Goal: Obtain resource: Obtain resource

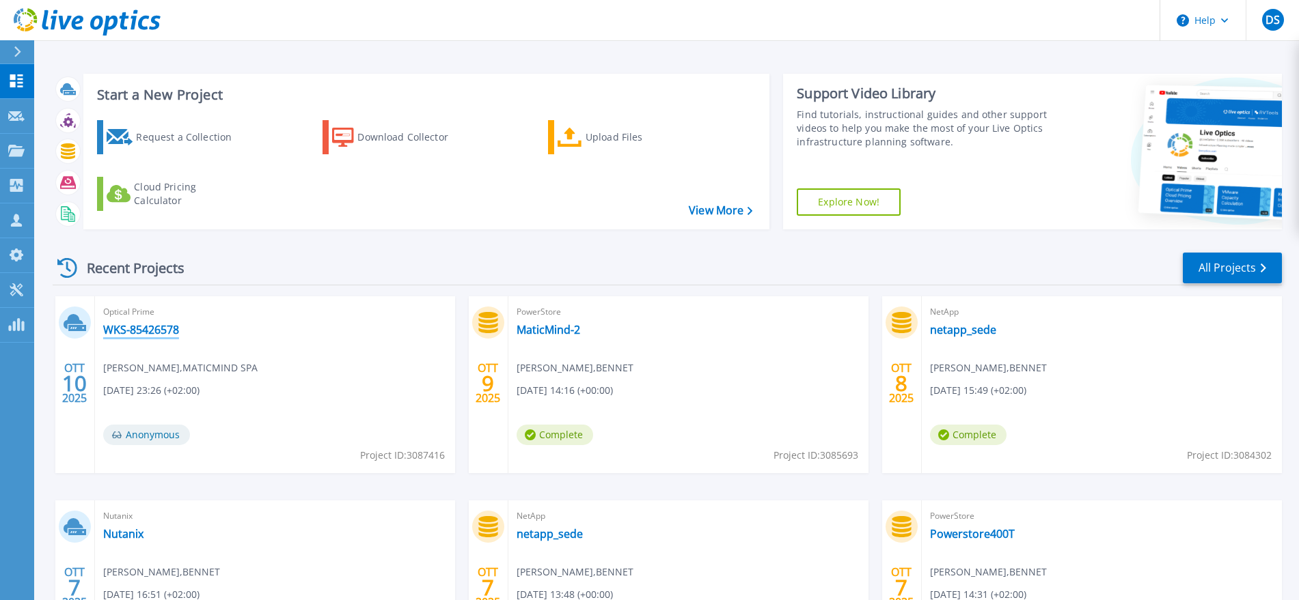
click at [153, 334] on link "WKS-85426578" at bounding box center [141, 330] width 76 height 14
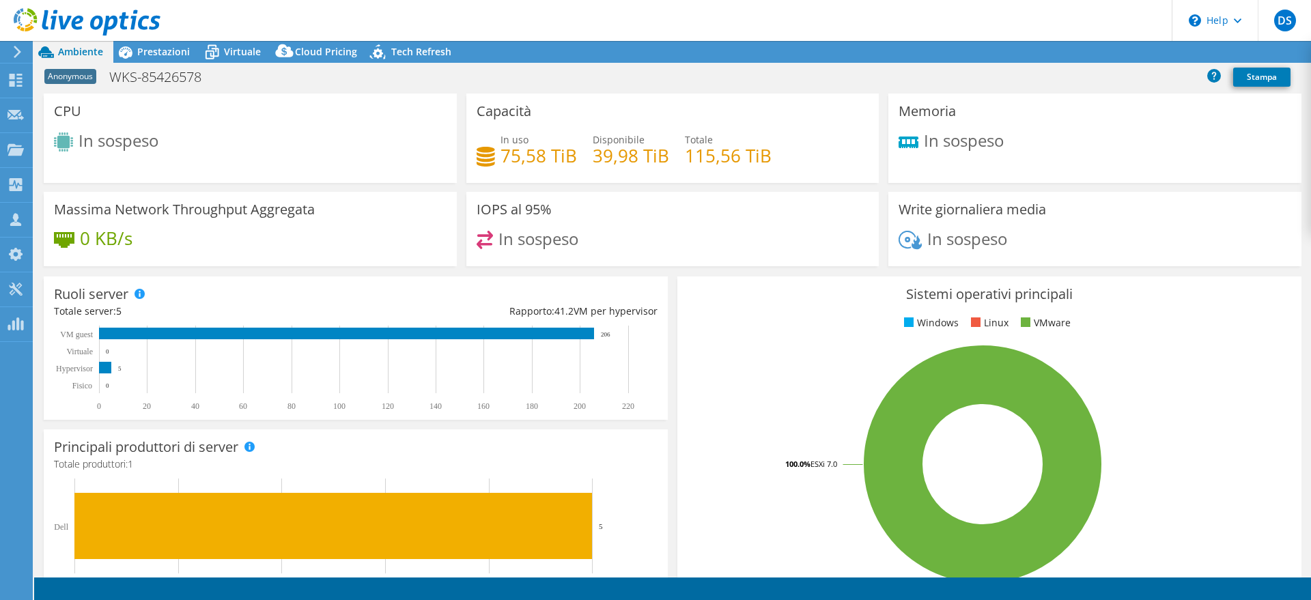
select select "USD"
click at [172, 51] on span "Prestazioni" at bounding box center [163, 51] width 53 height 13
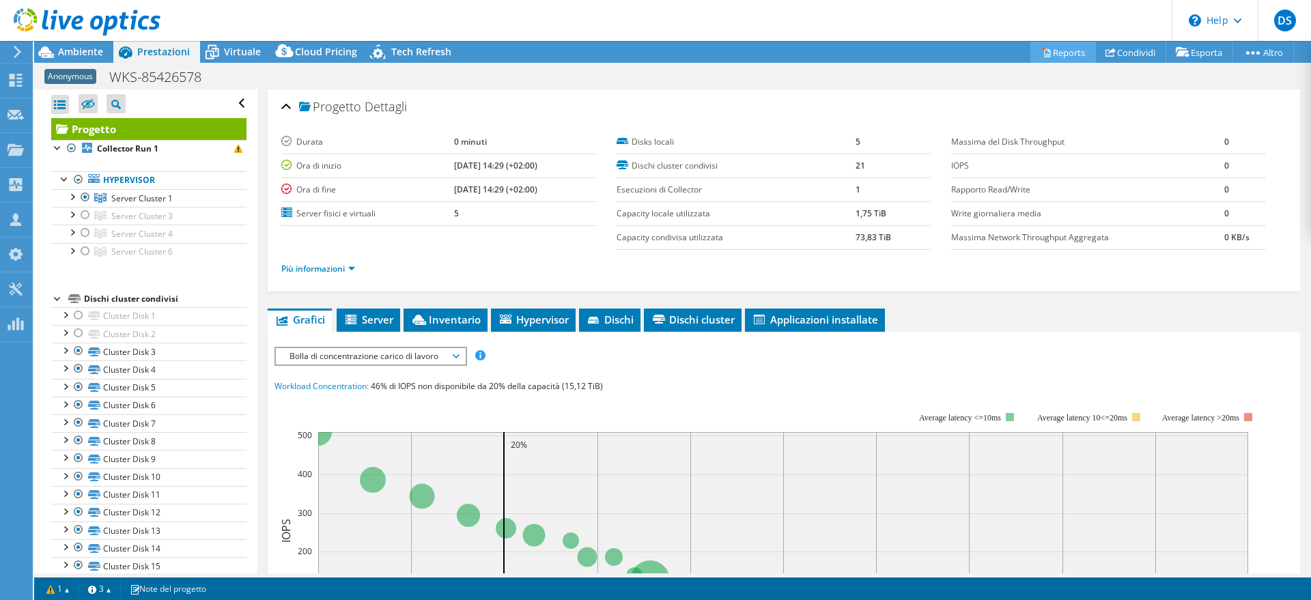
click at [1057, 48] on link "Reports" at bounding box center [1064, 52] width 66 height 21
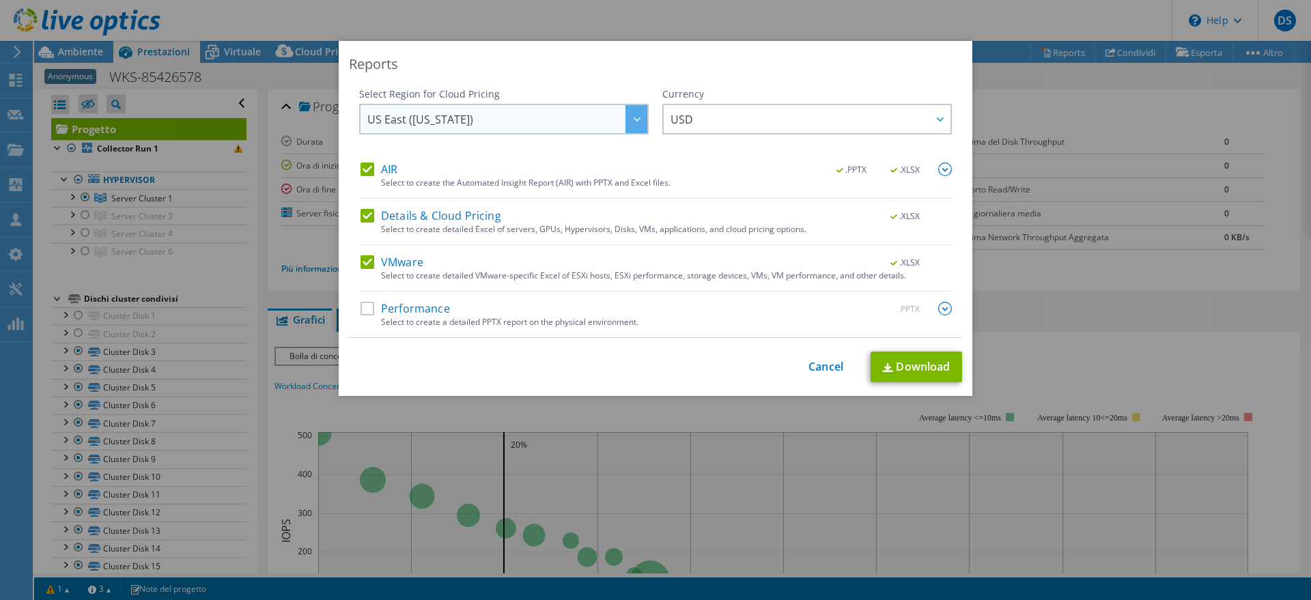
click at [587, 115] on span "US East (Virginia)" at bounding box center [507, 119] width 280 height 28
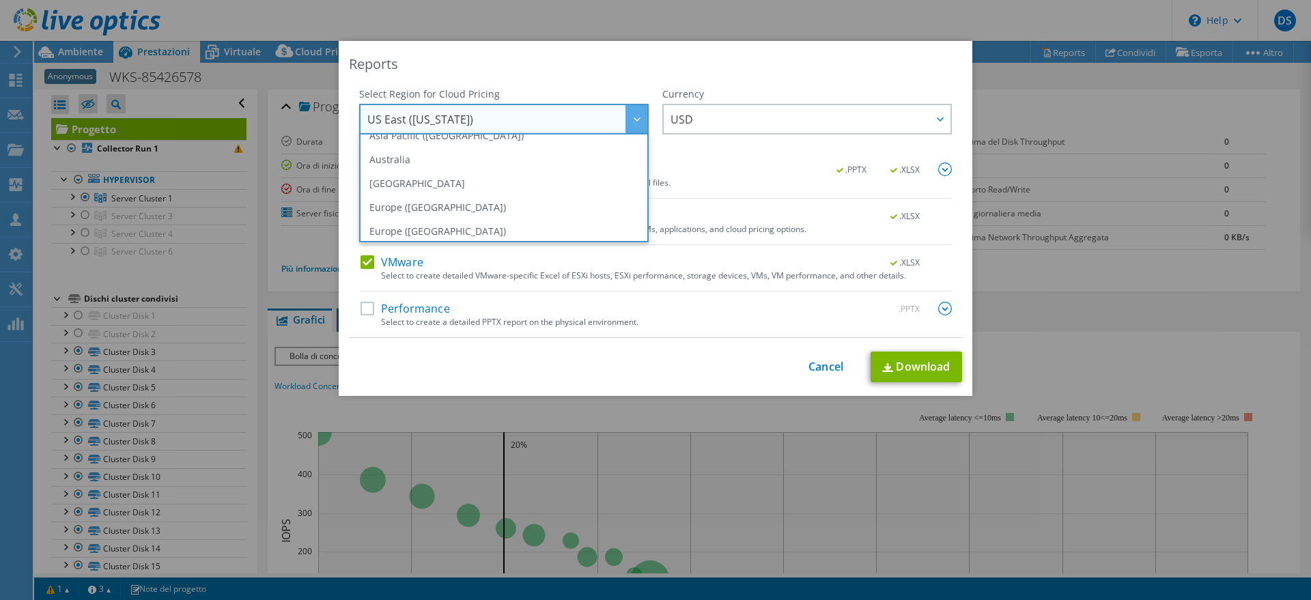
scroll to position [164, 0]
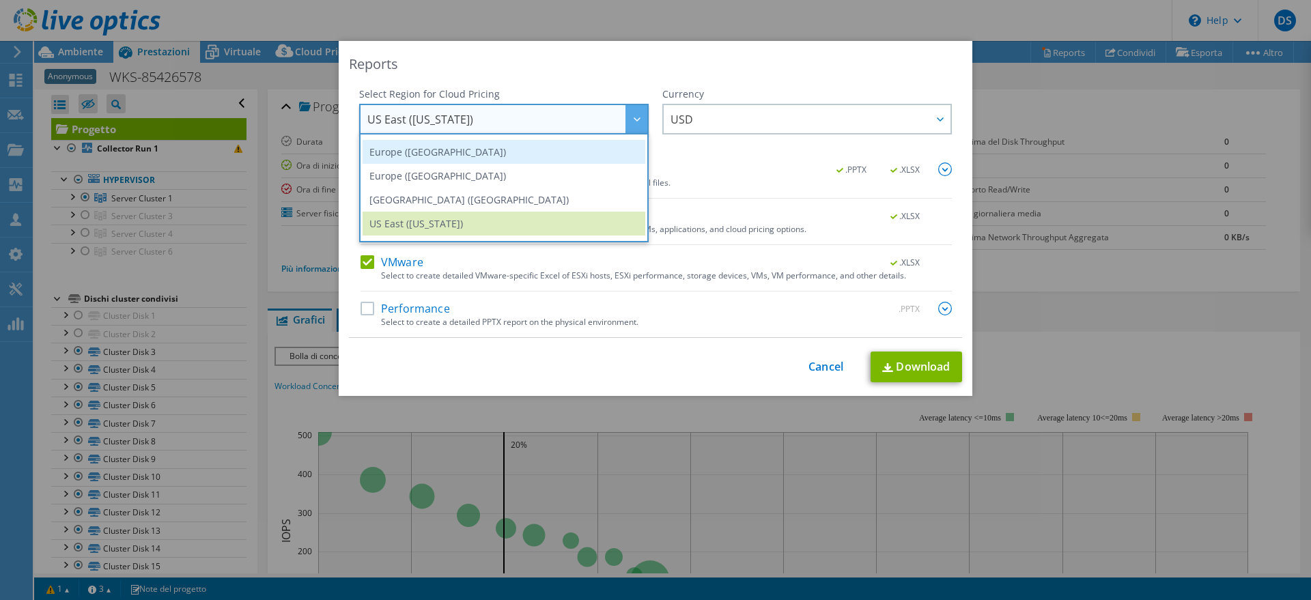
click at [545, 156] on li "Europe (Frankfurt)" at bounding box center [504, 152] width 283 height 24
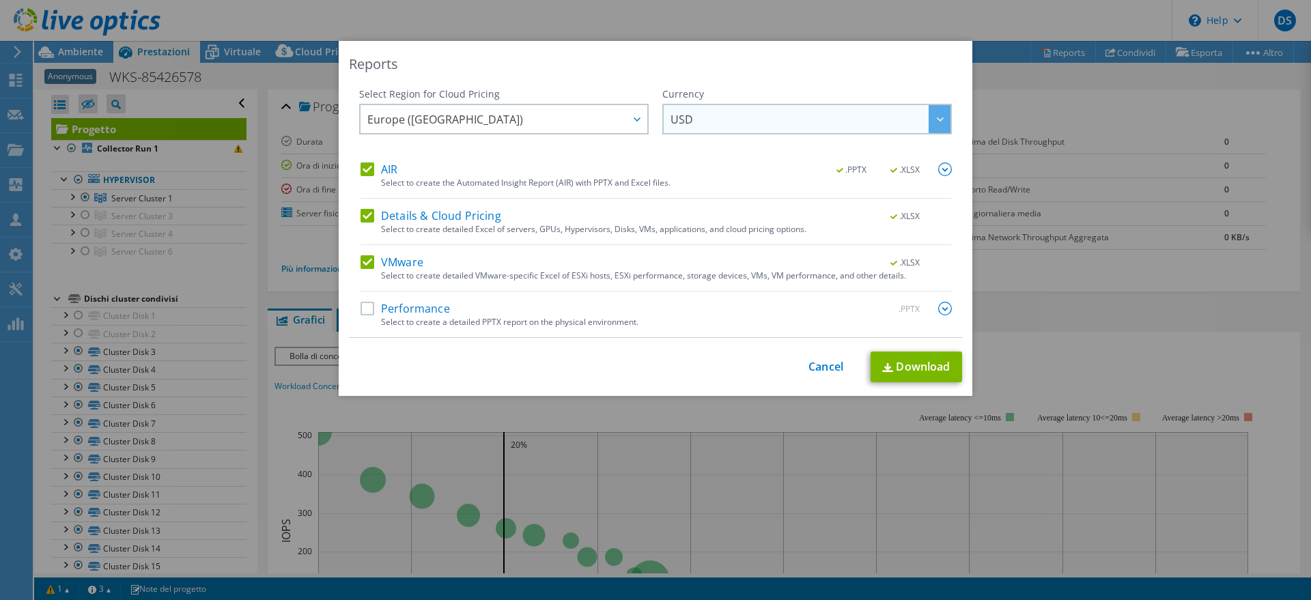
click at [715, 126] on span "USD" at bounding box center [811, 119] width 280 height 28
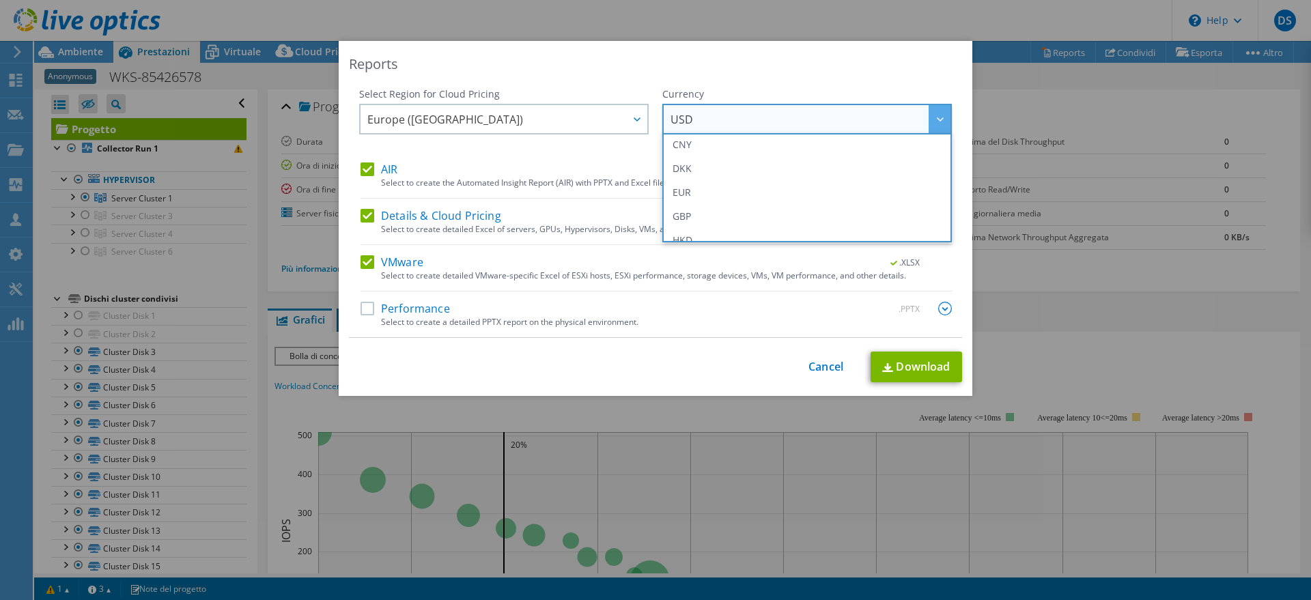
scroll to position [171, 0]
click at [709, 170] on li "EUR" at bounding box center [807, 169] width 283 height 24
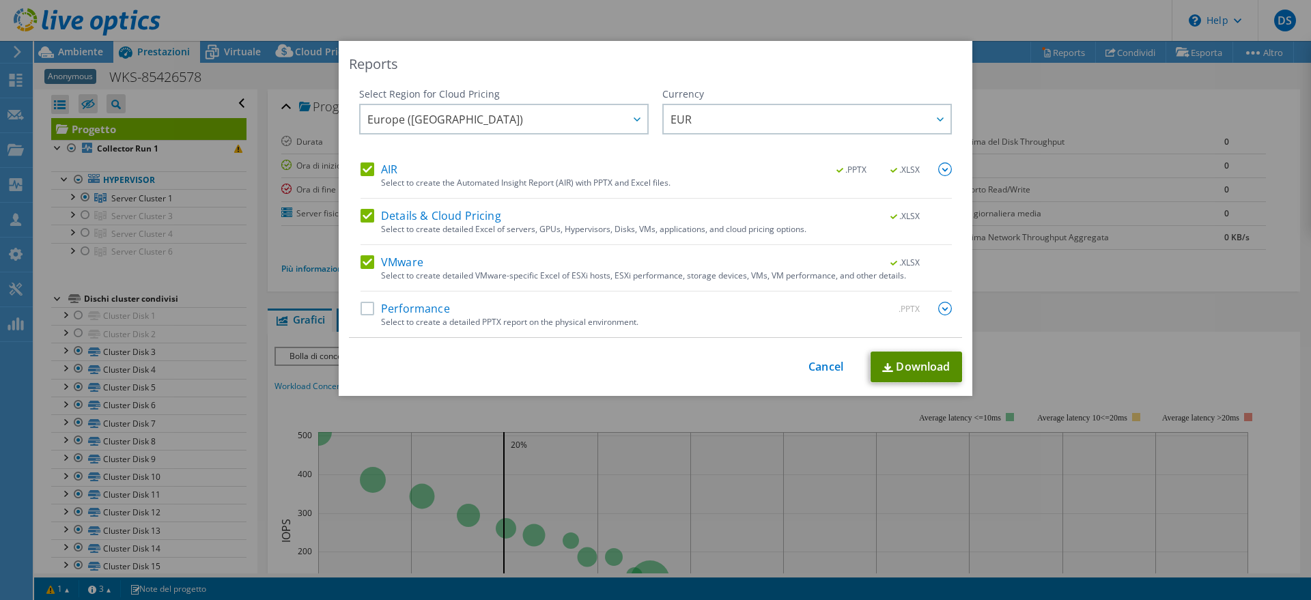
click at [896, 357] on link "Download" at bounding box center [917, 367] width 92 height 31
click at [831, 362] on link "Cancel" at bounding box center [826, 367] width 35 height 13
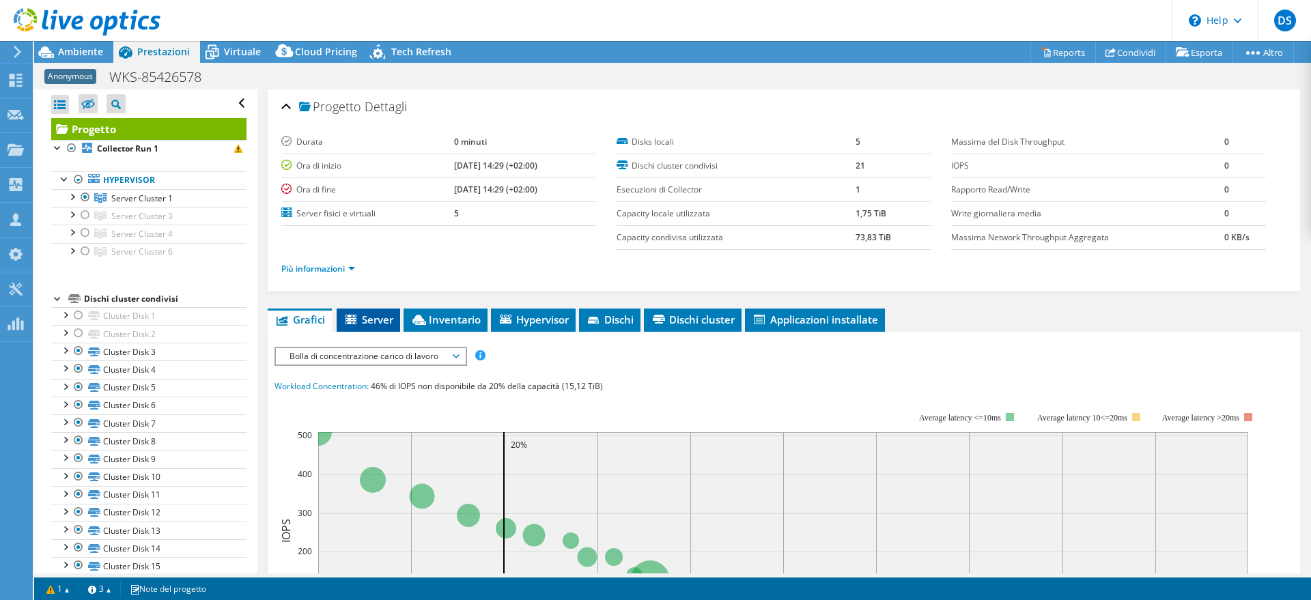
click at [383, 327] on li "Server" at bounding box center [369, 320] width 64 height 23
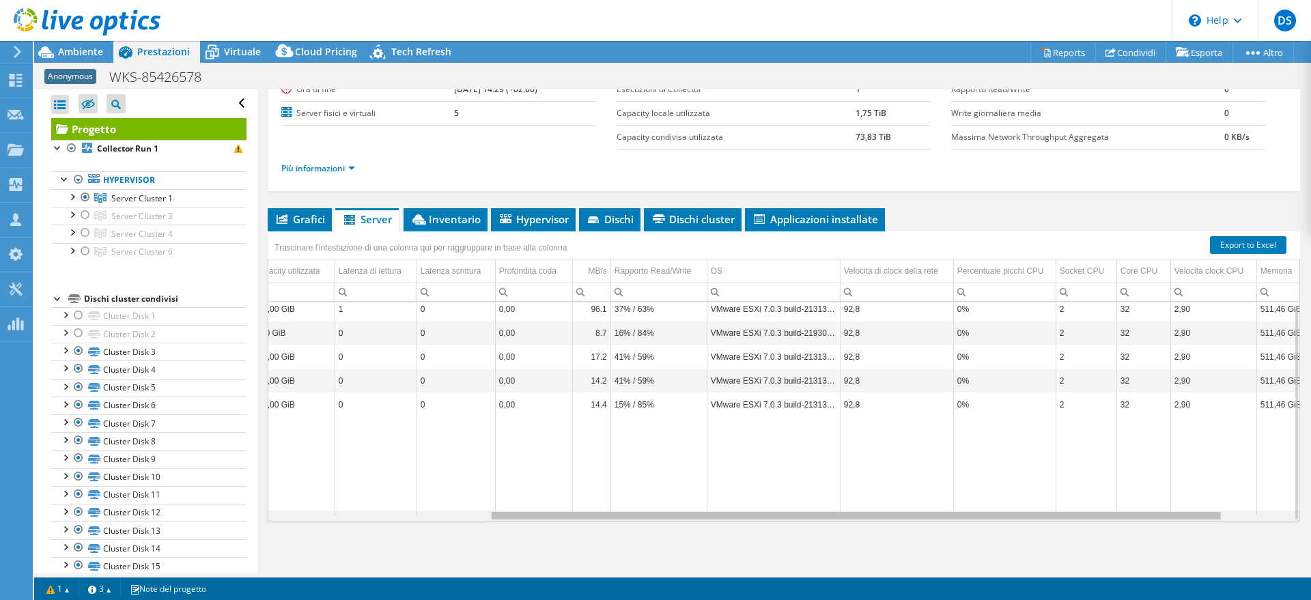
scroll to position [0, 217]
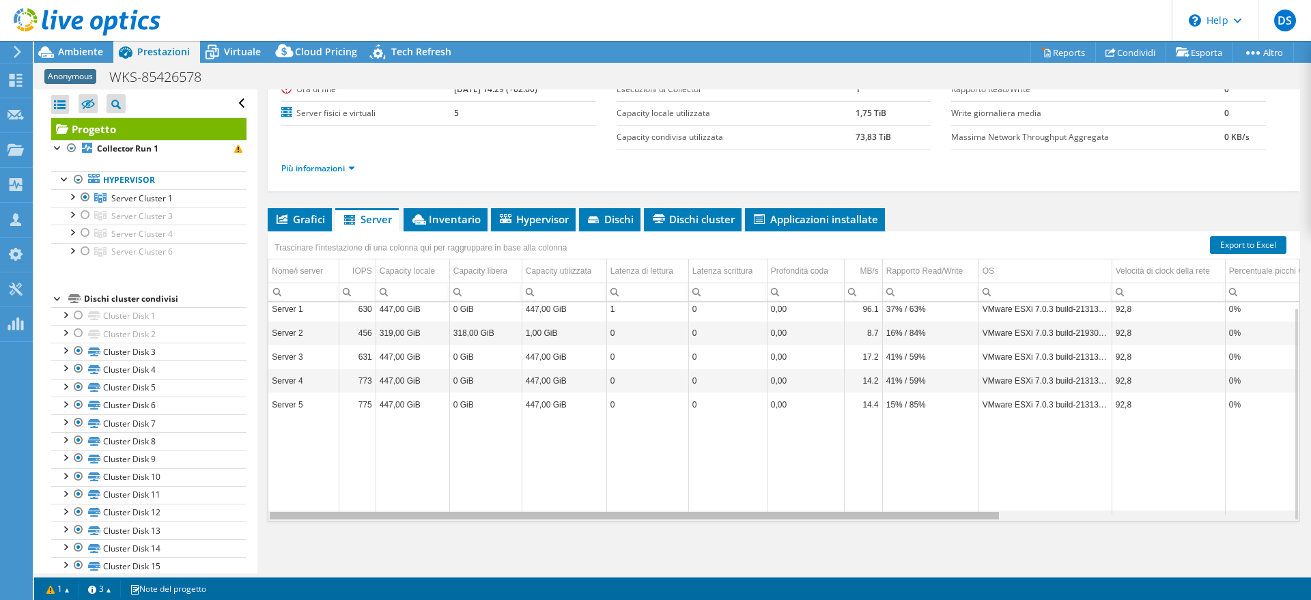
drag, startPoint x: 938, startPoint y: 518, endPoint x: 919, endPoint y: 515, distance: 18.6
click at [919, 515] on body "DS Partner di canale Daniele Salpietro daniele.salpietro@maticmind.it MATICMIND…" at bounding box center [655, 300] width 1311 height 600
click at [435, 203] on div "Progetto Dettagli Durata 0 minuti Ora di inizio 10/07/2025, 14:29 (+02:00) Ora …" at bounding box center [784, 281] width 1053 height 585
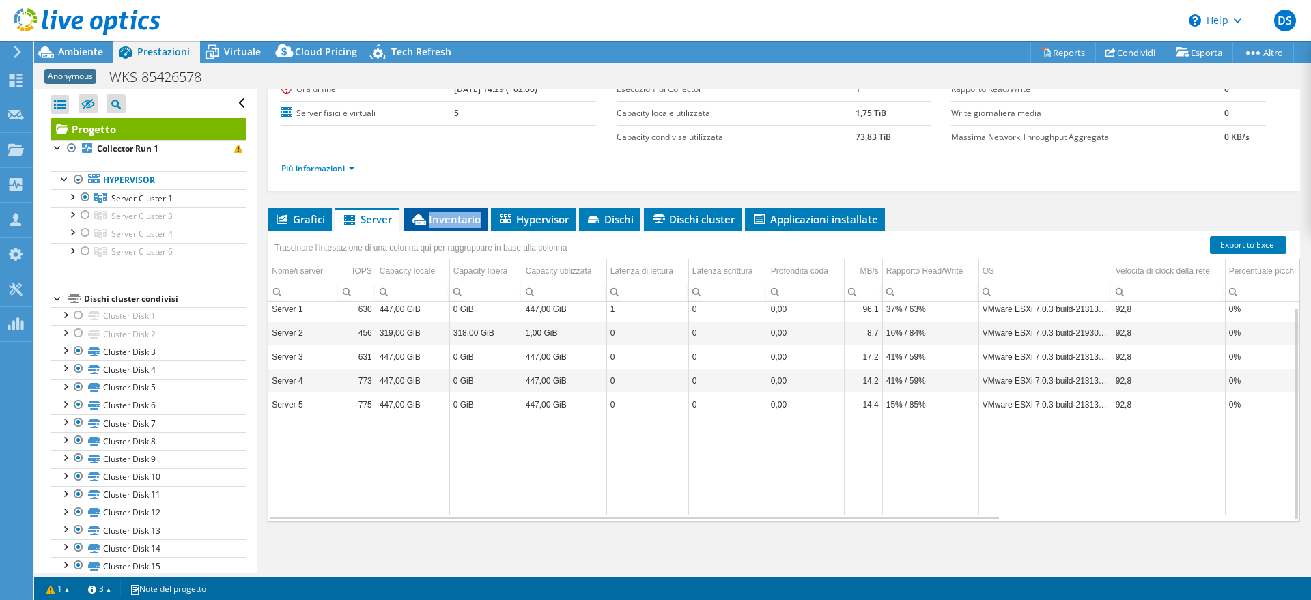
click at [447, 216] on span "Inventario" at bounding box center [446, 219] width 70 height 14
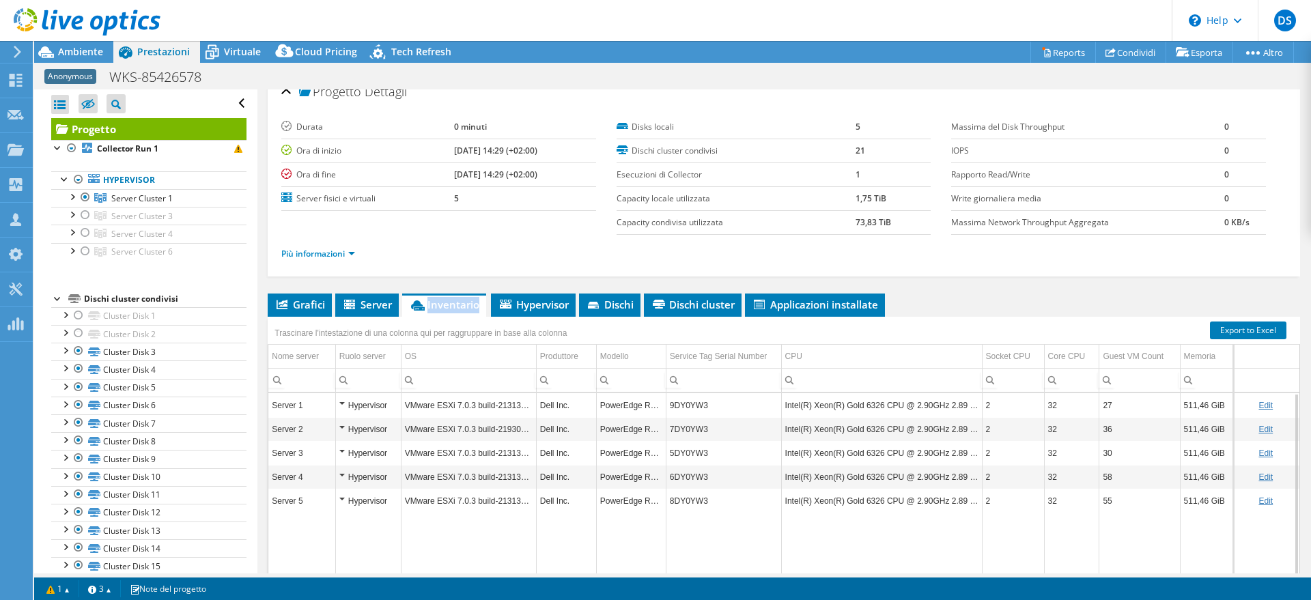
scroll to position [0, 0]
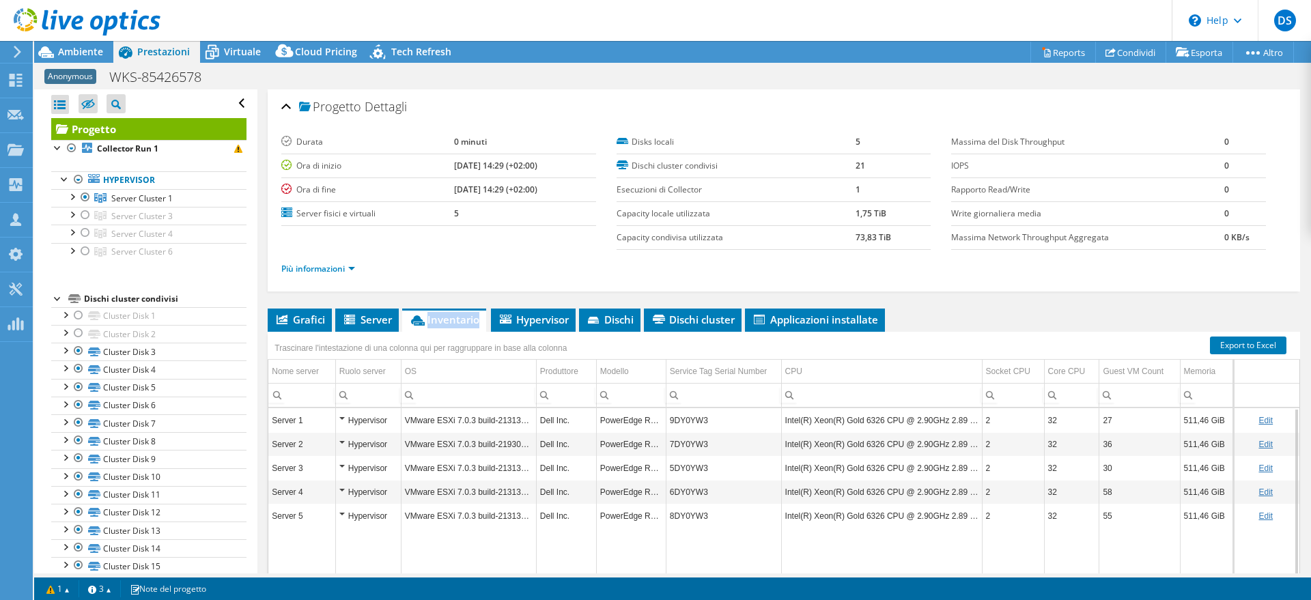
click at [54, 44] on div at bounding box center [80, 23] width 161 height 46
click at [62, 51] on span "Ambiente" at bounding box center [80, 51] width 45 height 13
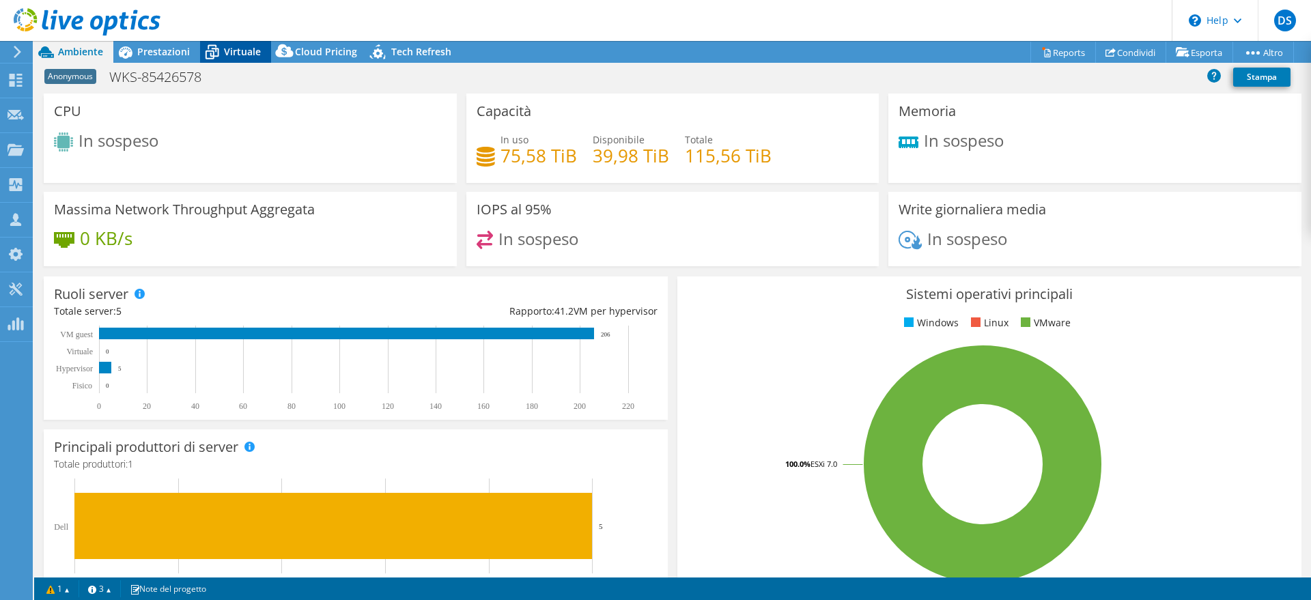
click at [230, 53] on span "Virtuale" at bounding box center [242, 51] width 37 height 13
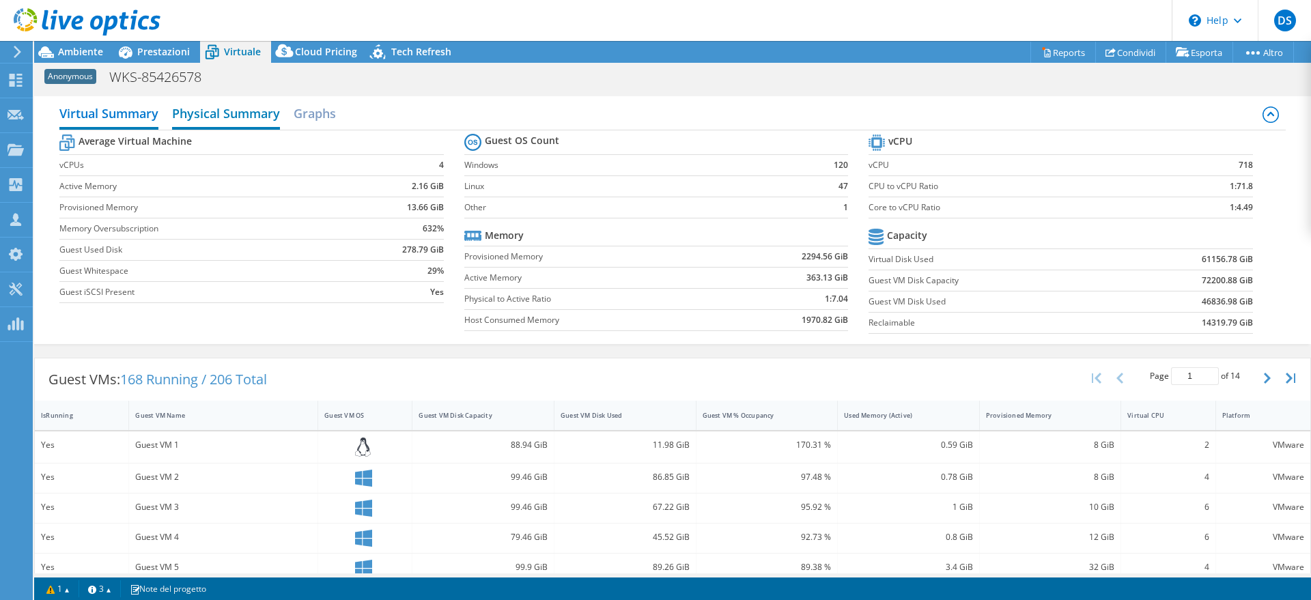
click at [236, 117] on h2 "Physical Summary" at bounding box center [226, 115] width 108 height 30
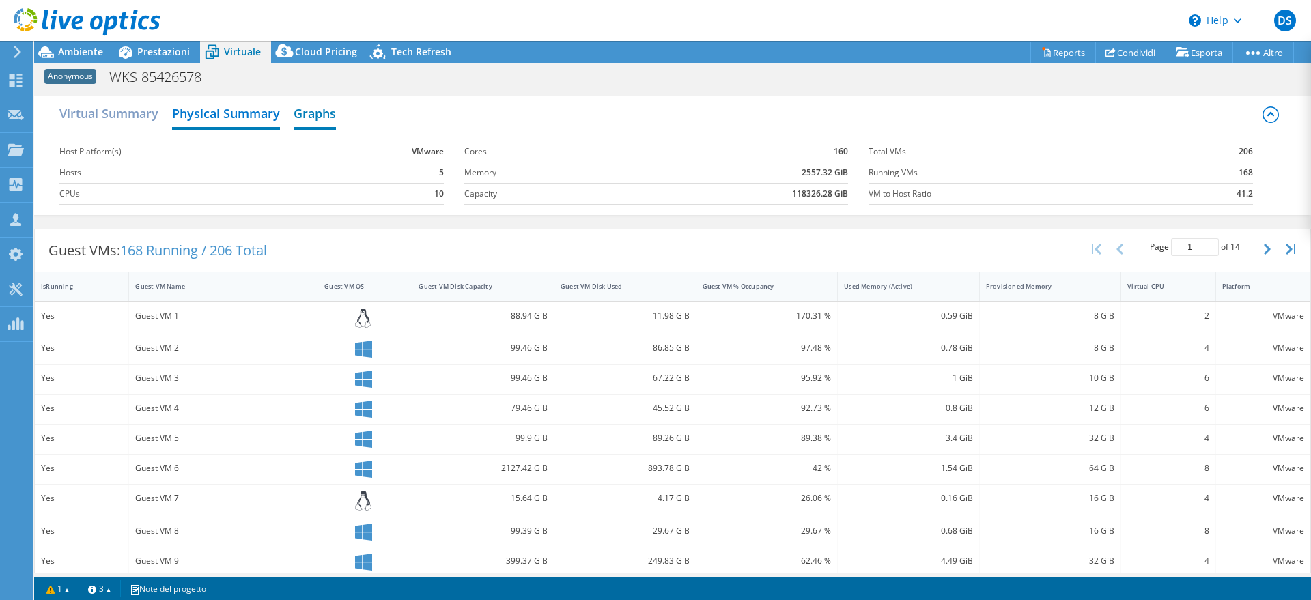
click at [314, 109] on h2 "Graphs" at bounding box center [315, 115] width 42 height 30
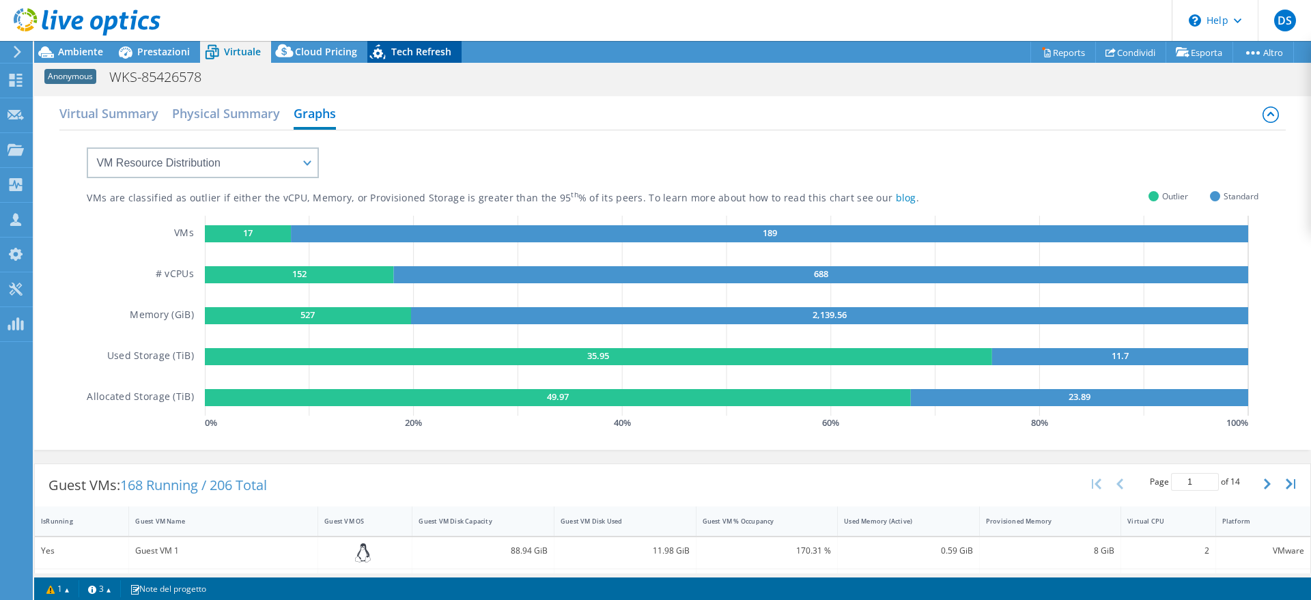
click at [430, 53] on span "Tech Refresh" at bounding box center [421, 51] width 60 height 13
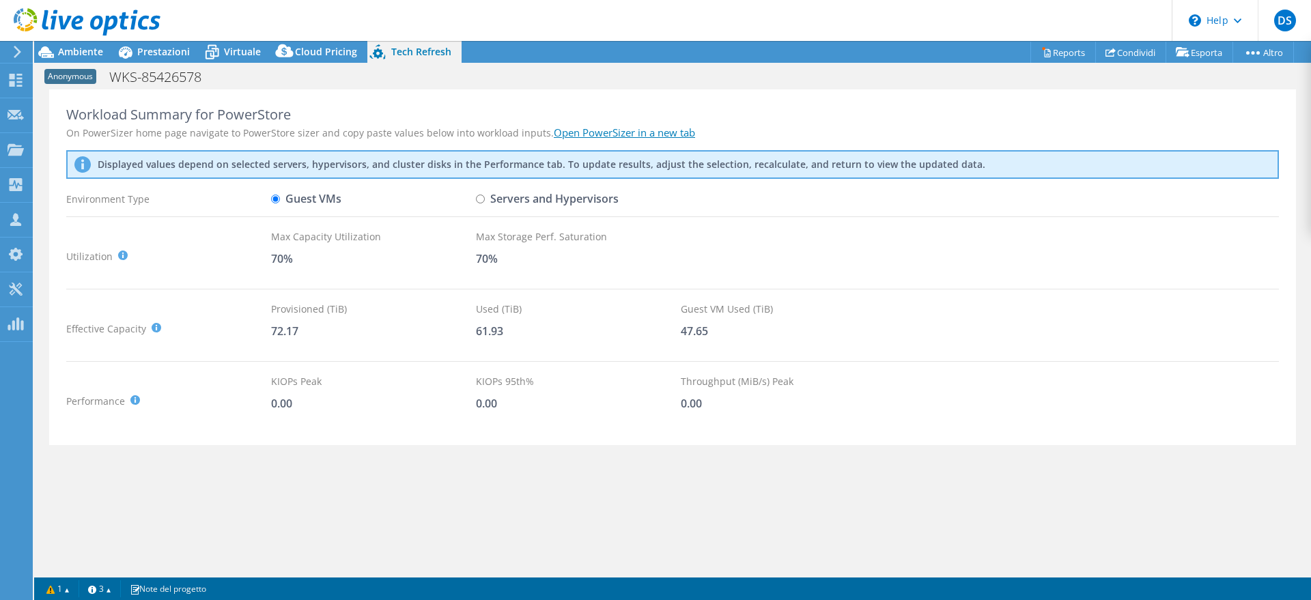
click at [633, 130] on link "Open PowerSizer in a new tab" at bounding box center [624, 133] width 141 height 14
click at [482, 198] on input "Servers and Hypervisors" at bounding box center [480, 199] width 9 height 9
radio input "true"
radio input "false"
drag, startPoint x: 273, startPoint y: 332, endPoint x: 309, endPoint y: 336, distance: 35.8
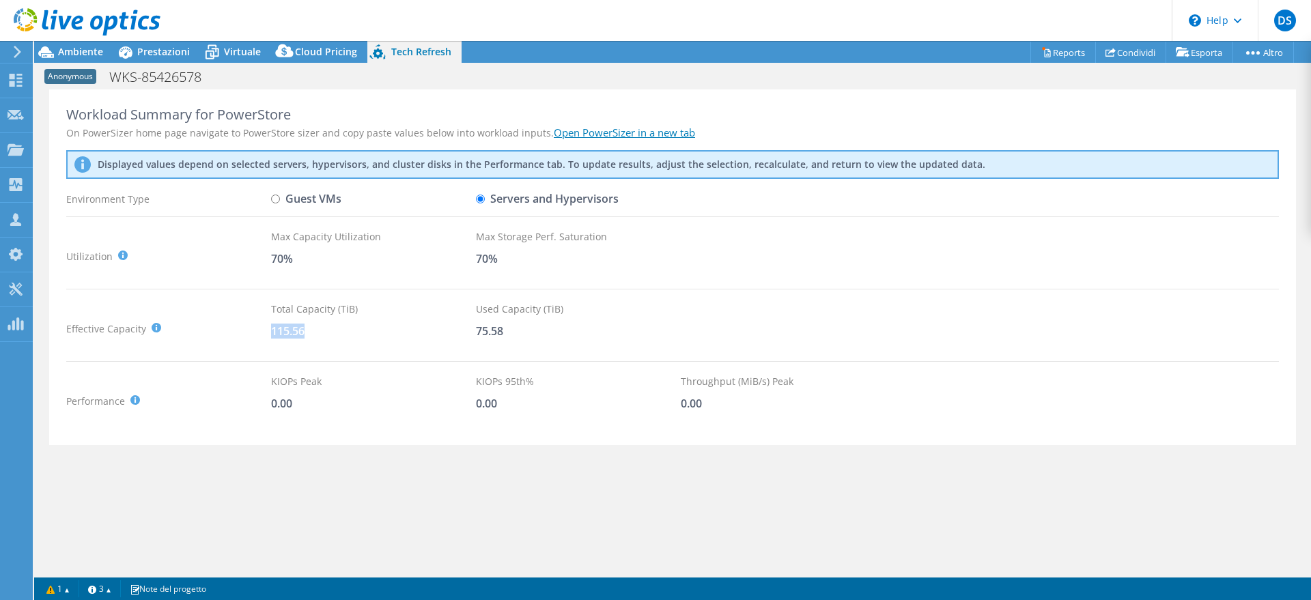
click at [309, 336] on div "115.56" at bounding box center [373, 331] width 205 height 15
copy div "115.56"
click at [97, 51] on span "Ambiente" at bounding box center [80, 51] width 45 height 13
